Goal: Information Seeking & Learning: Learn about a topic

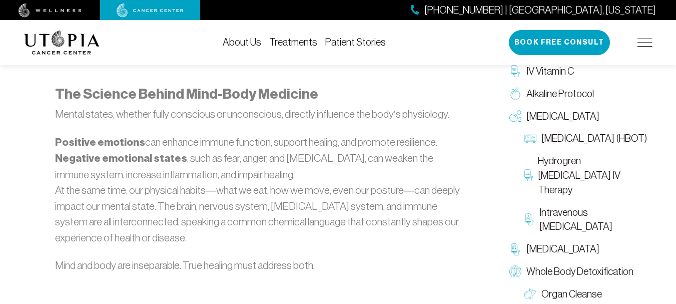
scroll to position [751, 0]
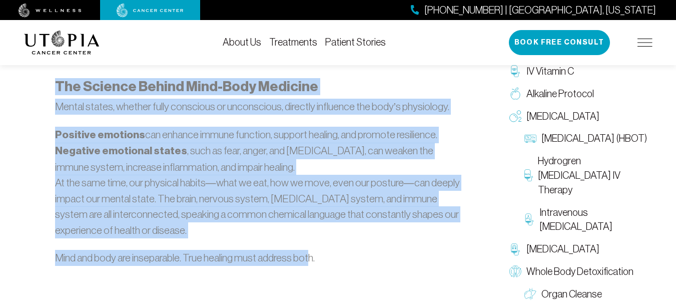
drag, startPoint x: 313, startPoint y: 258, endPoint x: 59, endPoint y: 86, distance: 307.0
click at [59, 86] on strong "The Science Behind Mind-Body Medicine" at bounding box center [186, 86] width 263 height 17
drag, startPoint x: 56, startPoint y: 86, endPoint x: 316, endPoint y: 258, distance: 311.6
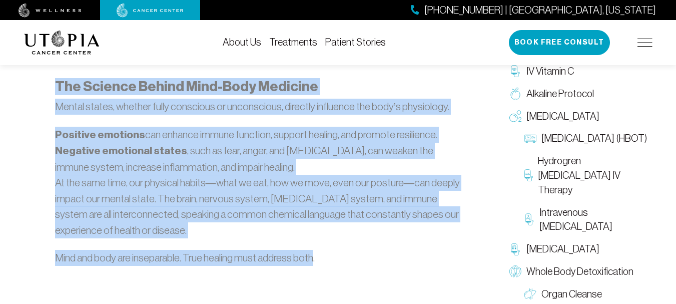
click at [316, 258] on p "Mind and body are inseparable. True healing must address both." at bounding box center [258, 258] width 406 height 16
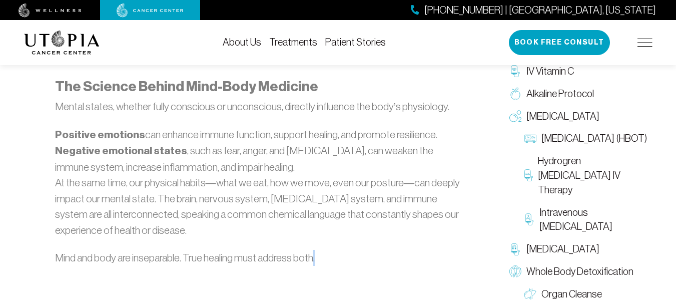
click at [316, 258] on p "Mind and body are inseparable. True healing must address both." at bounding box center [258, 258] width 406 height 16
drag, startPoint x: 54, startPoint y: 87, endPoint x: 59, endPoint y: 88, distance: 5.2
click at [61, 85] on strong "The Science Behind Mind-Body Medicine" at bounding box center [186, 86] width 263 height 17
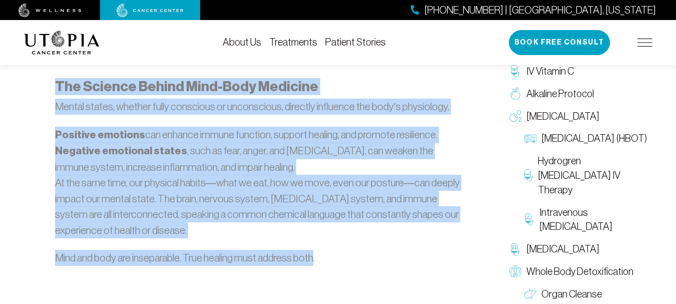
drag, startPoint x: 59, startPoint y: 84, endPoint x: 315, endPoint y: 257, distance: 308.5
copy div "The Science Behind Mind-Body Medicine Mental states, whether fully conscious or…"
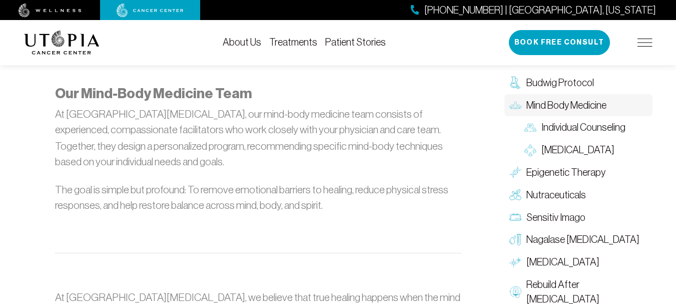
scroll to position [1301, 0]
